Goal: Information Seeking & Learning: Compare options

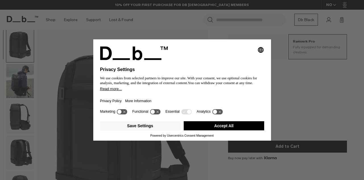
click at [202, 128] on button "Accept All" at bounding box center [224, 125] width 81 height 9
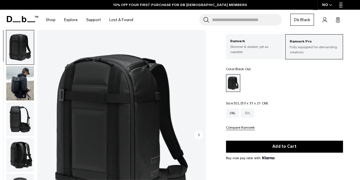
click at [250, 113] on div "32L" at bounding box center [247, 112] width 13 height 9
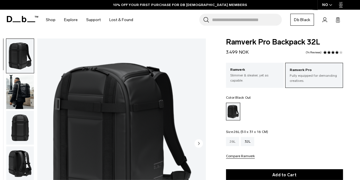
click at [232, 140] on div "26L" at bounding box center [232, 141] width 13 height 9
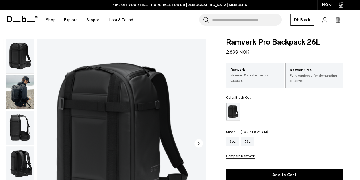
click at [246, 140] on div "32L" at bounding box center [247, 141] width 13 height 9
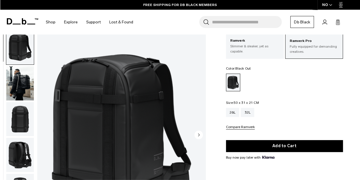
scroll to position [28, 0]
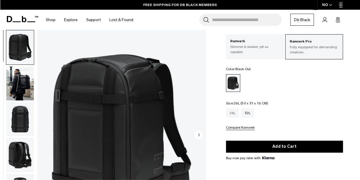
click at [230, 114] on div "26L" at bounding box center [232, 112] width 13 height 9
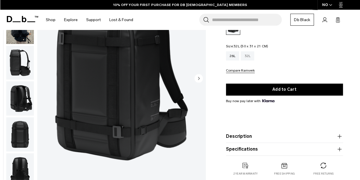
click at [246, 56] on div "32L" at bounding box center [247, 55] width 13 height 9
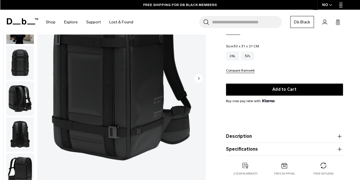
scroll to position [28, 0]
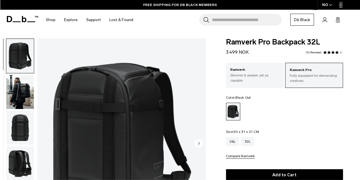
scroll to position [28, 0]
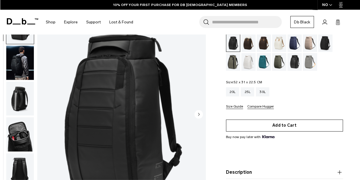
scroll to position [28, 0]
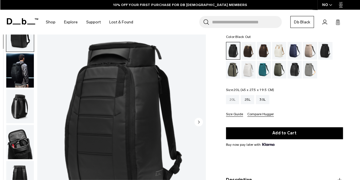
click at [231, 98] on div "20L" at bounding box center [232, 99] width 13 height 9
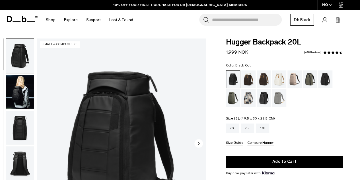
click at [247, 126] on div "25L" at bounding box center [247, 127] width 13 height 9
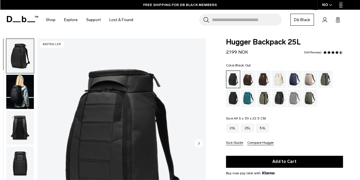
click at [220, 19] on input "Search for Bags, Luggage..." at bounding box center [247, 20] width 70 height 12
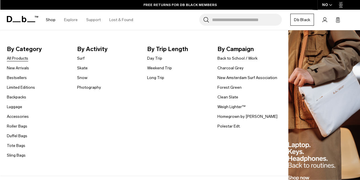
click at [16, 61] on link "All Products" at bounding box center [17, 58] width 21 height 6
click at [19, 96] on link "Backpacks" at bounding box center [16, 97] width 19 height 6
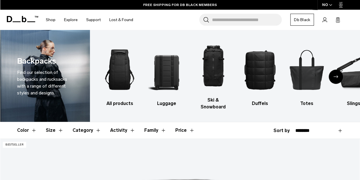
click at [50, 122] on button "Size" at bounding box center [55, 130] width 18 height 17
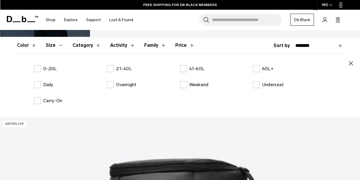
scroll to position [85, 0]
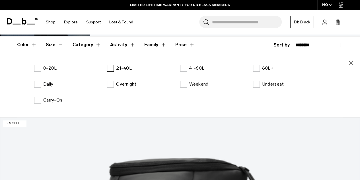
click at [112, 65] on label "21-40L" at bounding box center [119, 68] width 25 height 7
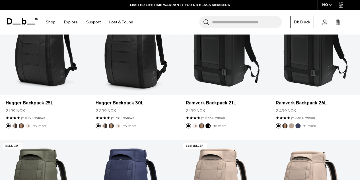
scroll to position [171, 0]
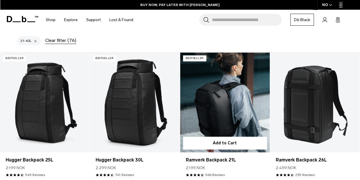
click at [197, 89] on link "Ramverk Backpack 21L" at bounding box center [225, 102] width 90 height 100
